Goal: Transaction & Acquisition: Purchase product/service

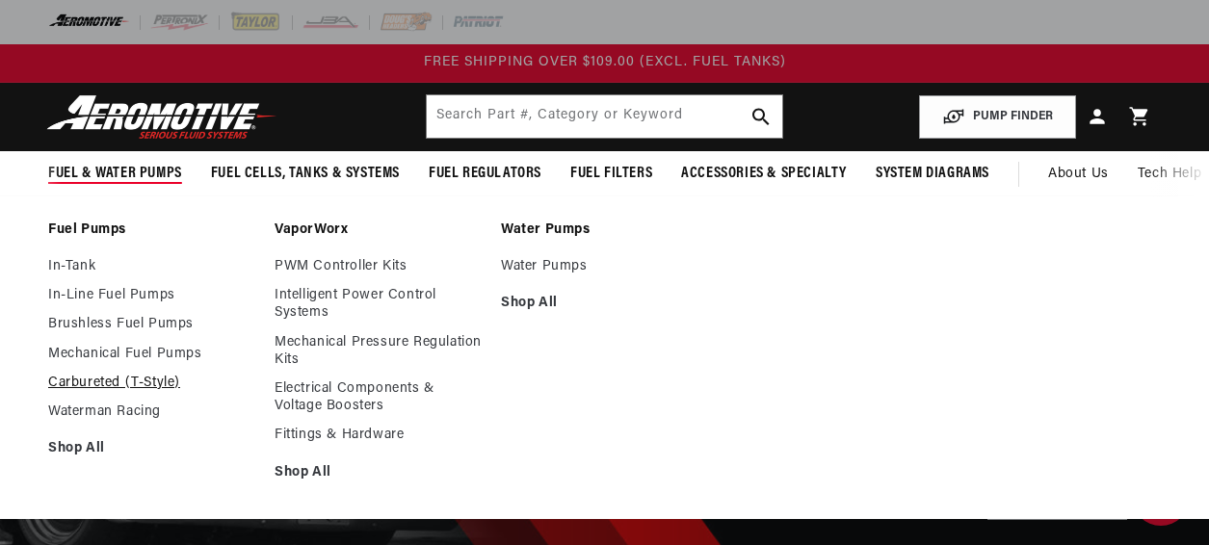
click at [127, 386] on link "Carbureted (T-Style)" at bounding box center [151, 383] width 207 height 17
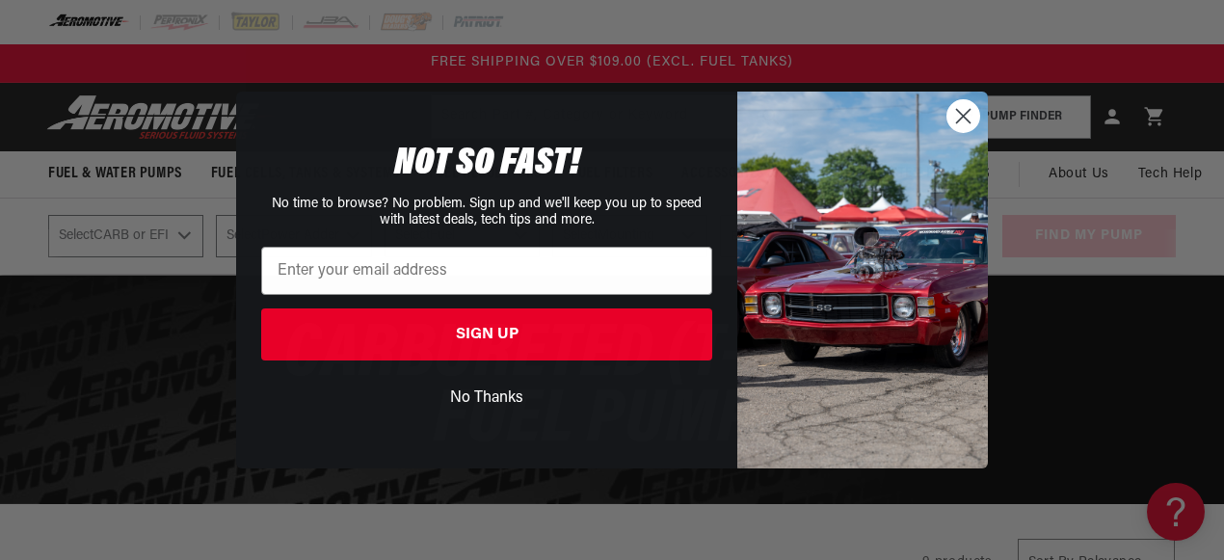
click at [956, 115] on circle "Close dialog" at bounding box center [963, 116] width 32 height 32
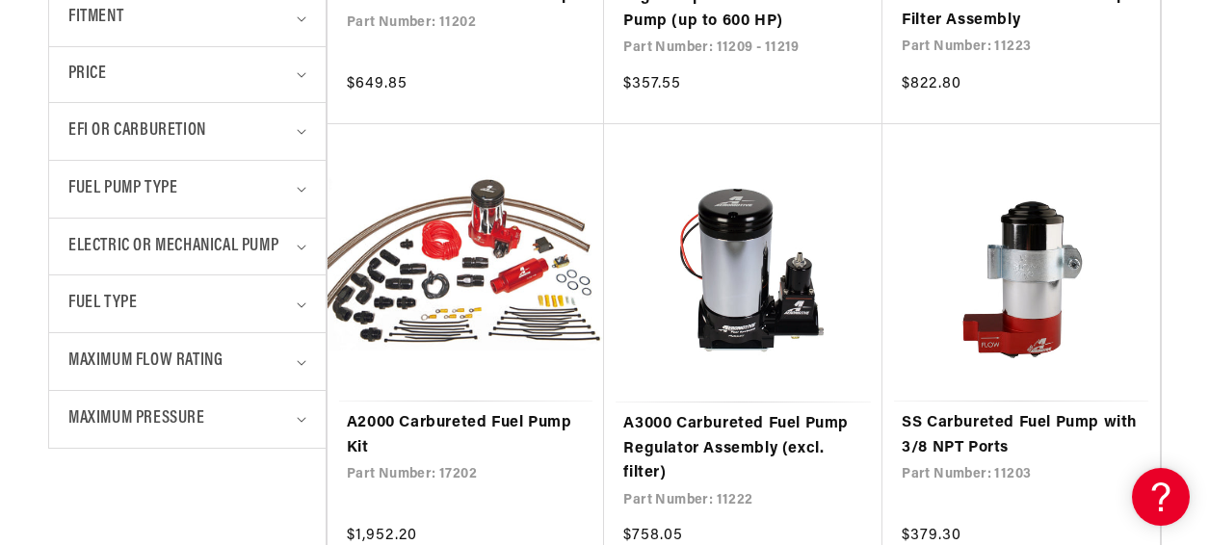
scroll to position [938, 0]
